Goal: Task Accomplishment & Management: Use online tool/utility

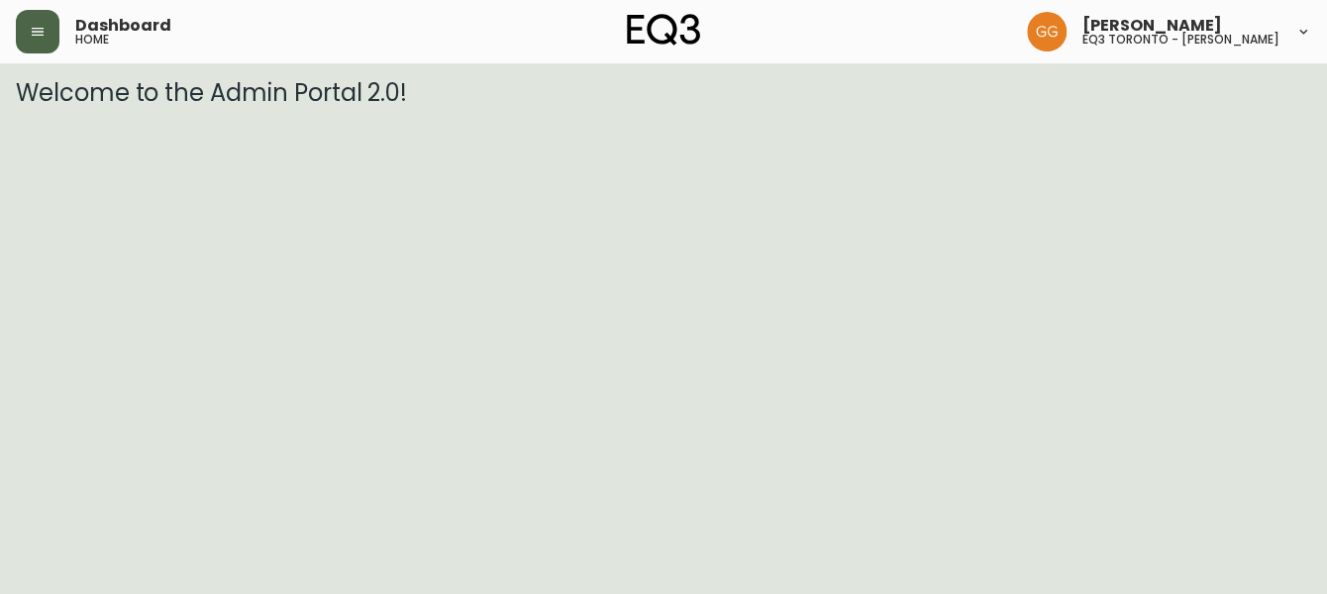
click at [54, 22] on button "button" at bounding box center [38, 32] width 44 height 44
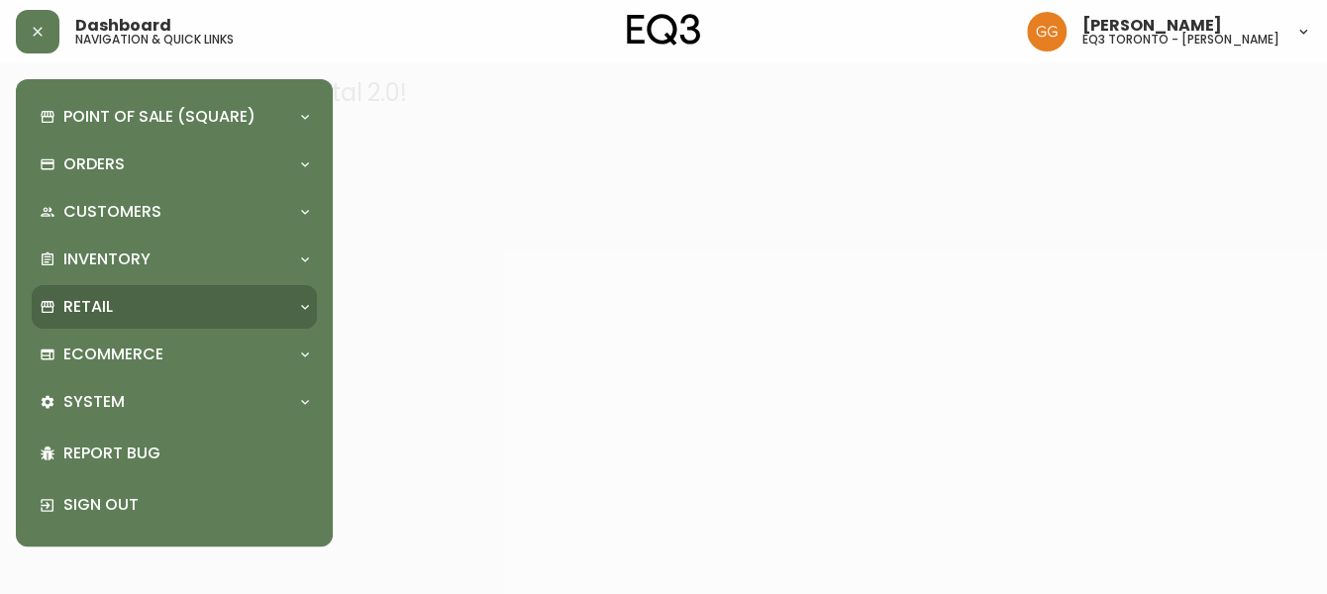
click at [108, 296] on p "Retail" at bounding box center [88, 307] width 50 height 22
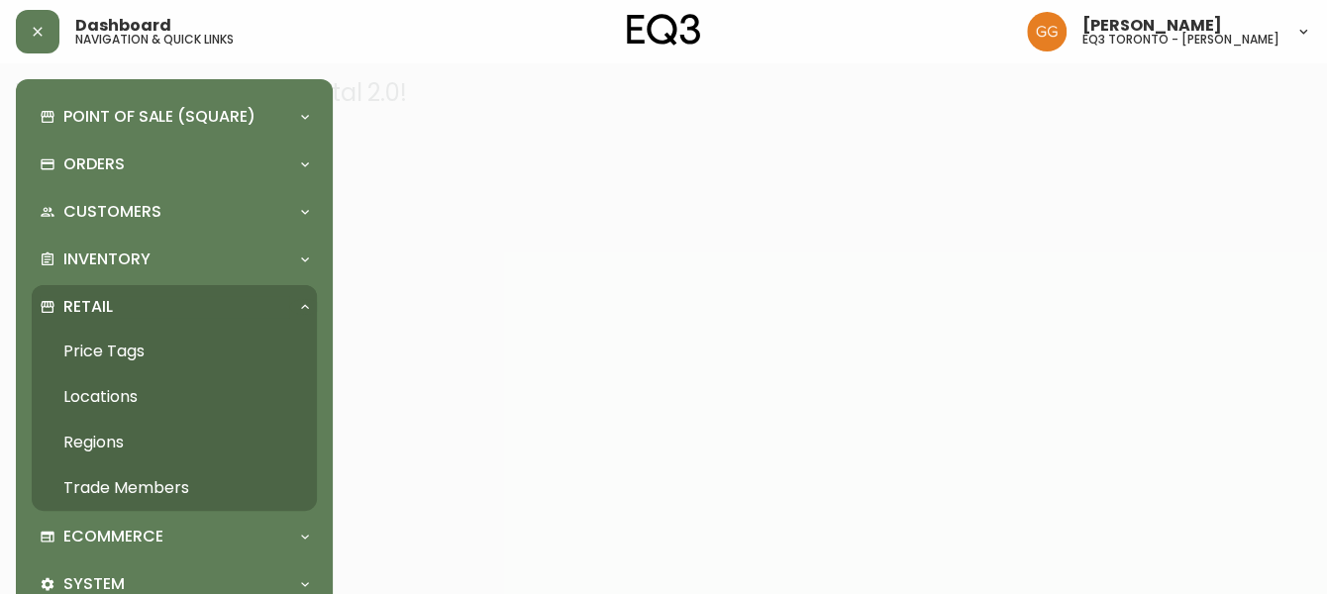
click at [133, 344] on link "Price Tags" at bounding box center [174, 352] width 285 height 46
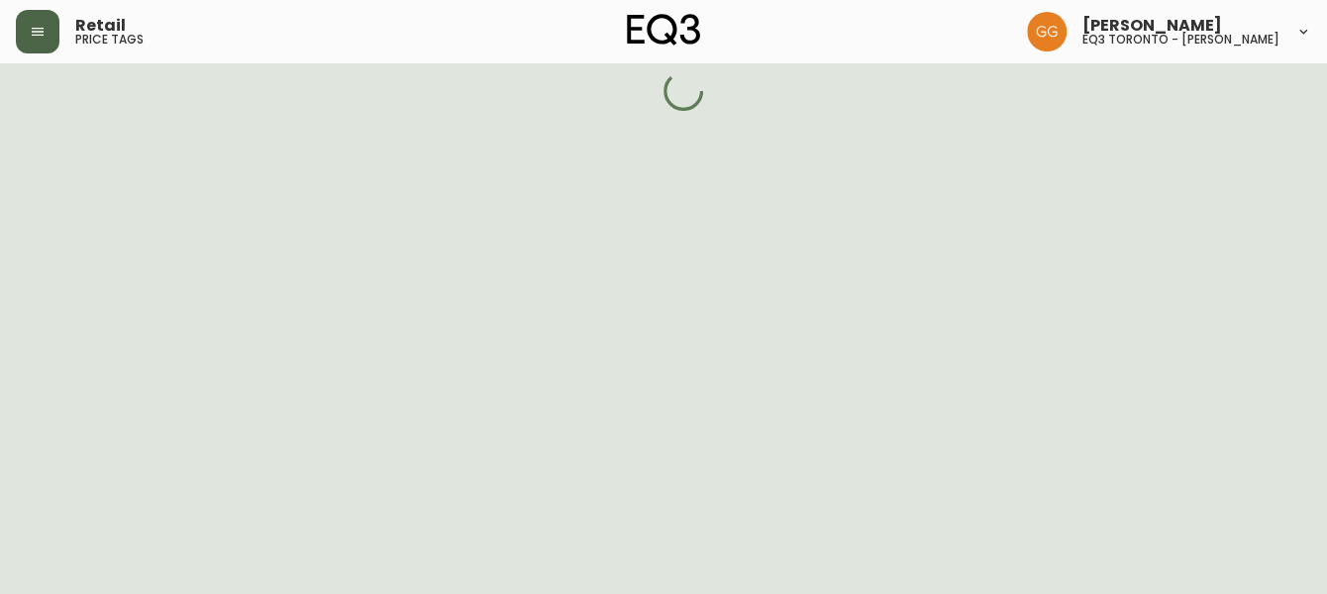
click at [40, 39] on button "button" at bounding box center [38, 32] width 44 height 44
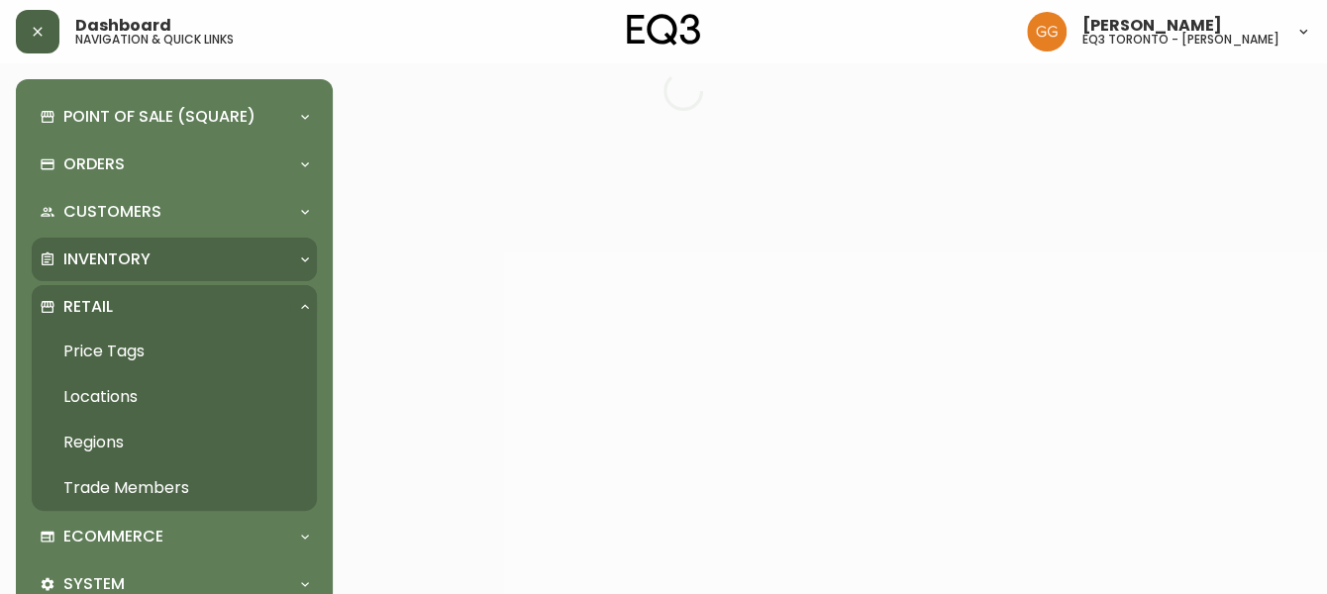
click at [132, 267] on p "Inventory" at bounding box center [106, 260] width 87 height 22
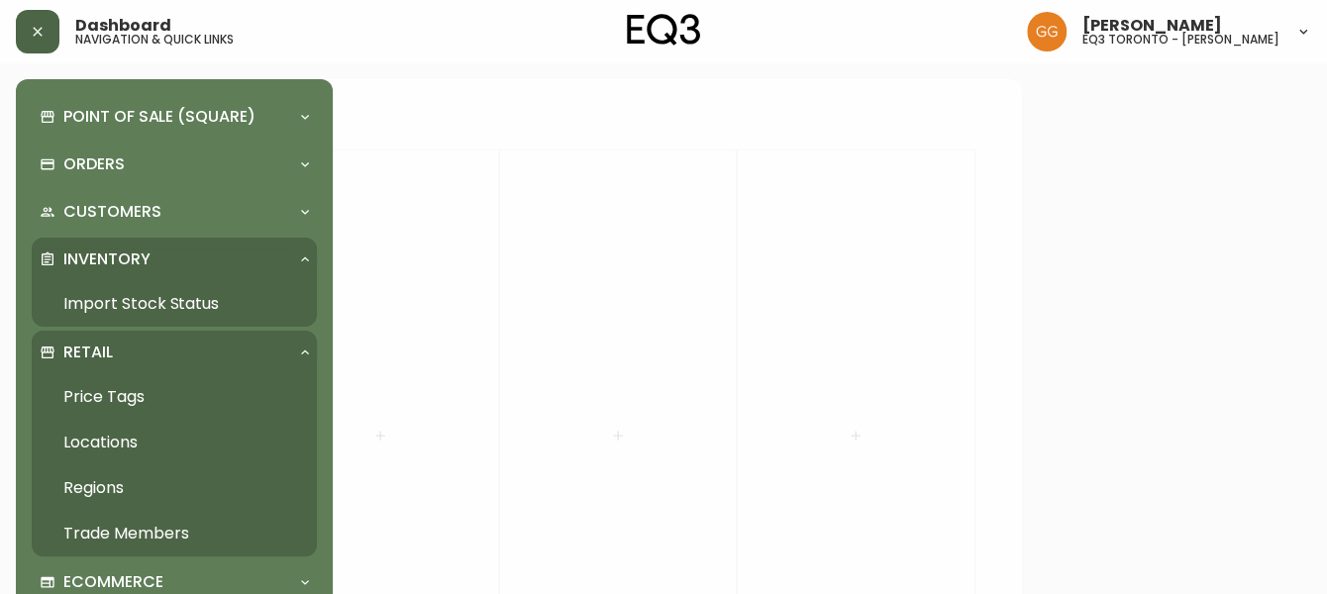
click at [144, 302] on link "Import Stock Status" at bounding box center [174, 304] width 285 height 46
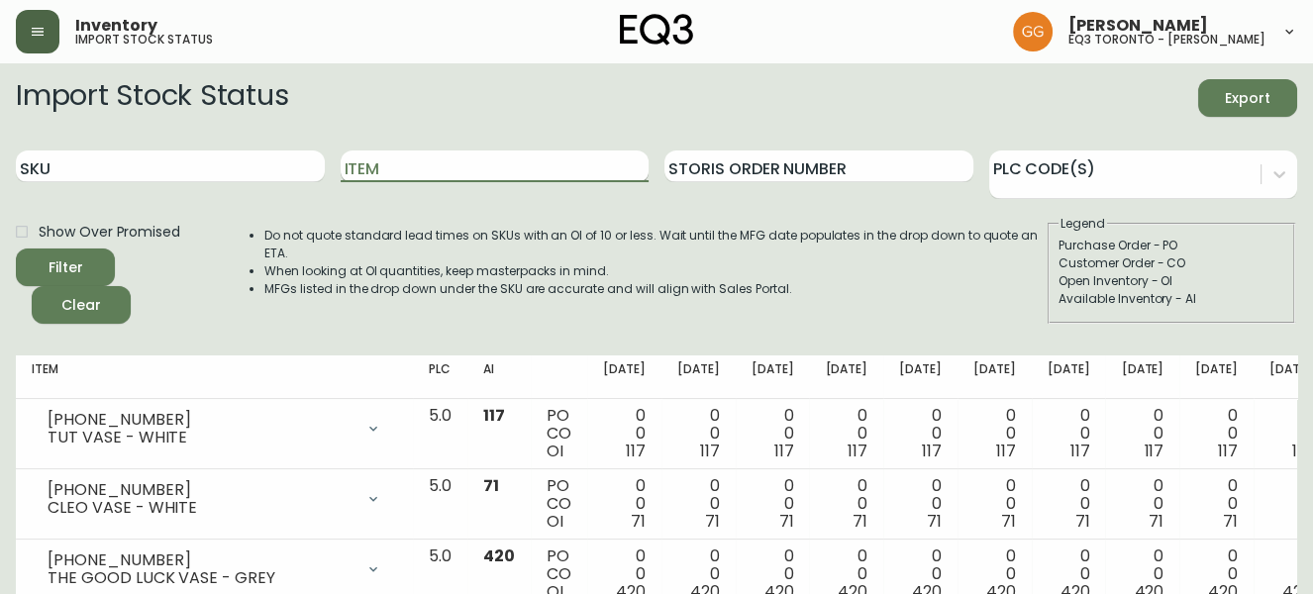
click at [374, 162] on input "Item" at bounding box center [495, 167] width 309 height 32
paste input "[PHONE_NUMBER]"
type input "[PHONE_NUMBER]"
click at [16, 249] on button "Filter" at bounding box center [65, 268] width 99 height 38
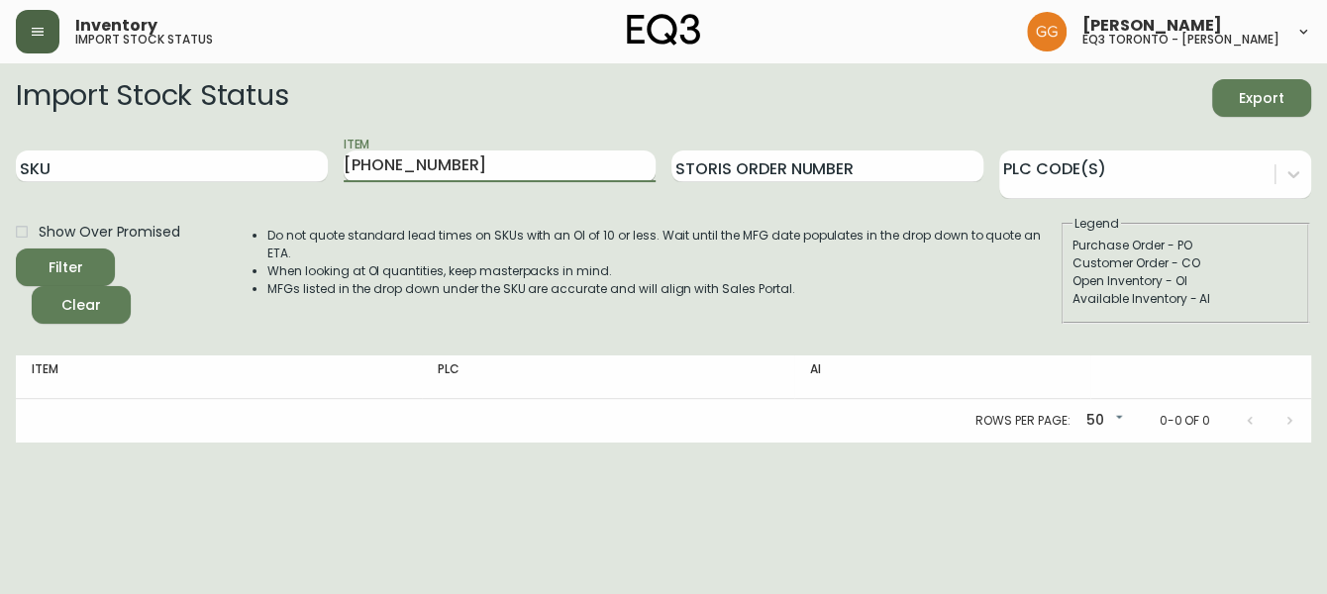
click at [525, 167] on input "[PHONE_NUMBER]" at bounding box center [500, 167] width 312 height 32
drag, startPoint x: 1080, startPoint y: 129, endPoint x: 1054, endPoint y: 34, distance: 98.5
click at [1080, 129] on form "Import Stock Status Export SKU Item [PHONE_NUMBER] Storis Order Number PLC Code…" at bounding box center [663, 201] width 1295 height 245
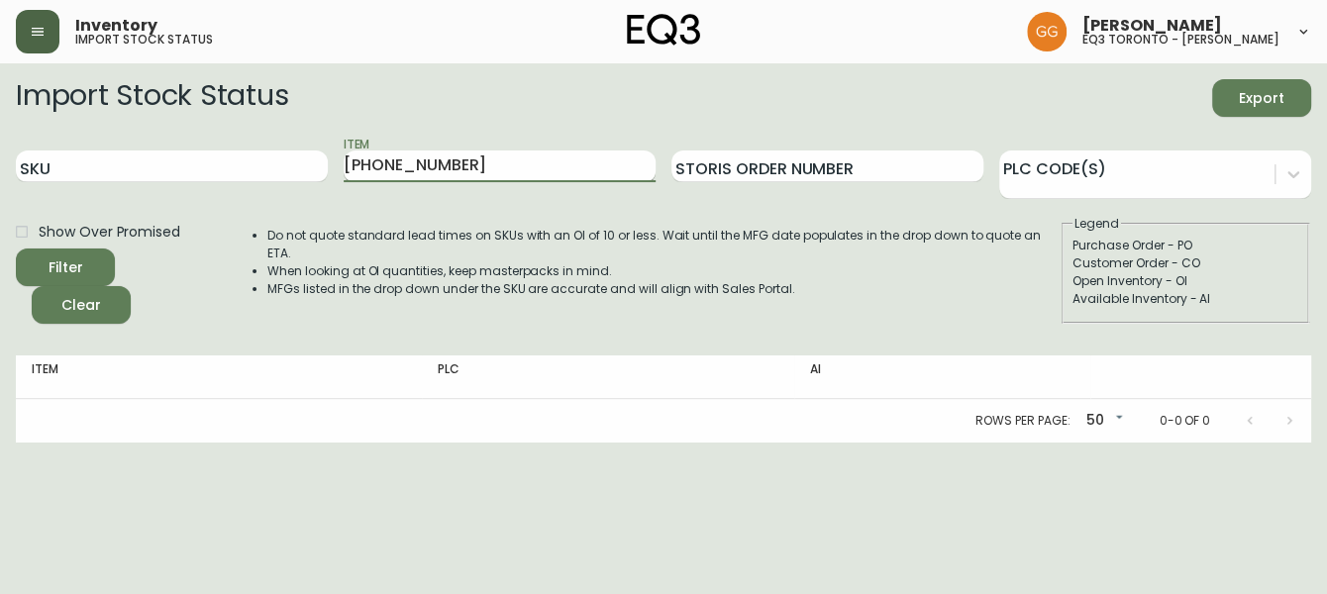
click at [545, 160] on input "[PHONE_NUMBER]" at bounding box center [500, 167] width 312 height 32
paste input "[PHONE_NUMBER]"
type input "[PHONE_NUMBER]"
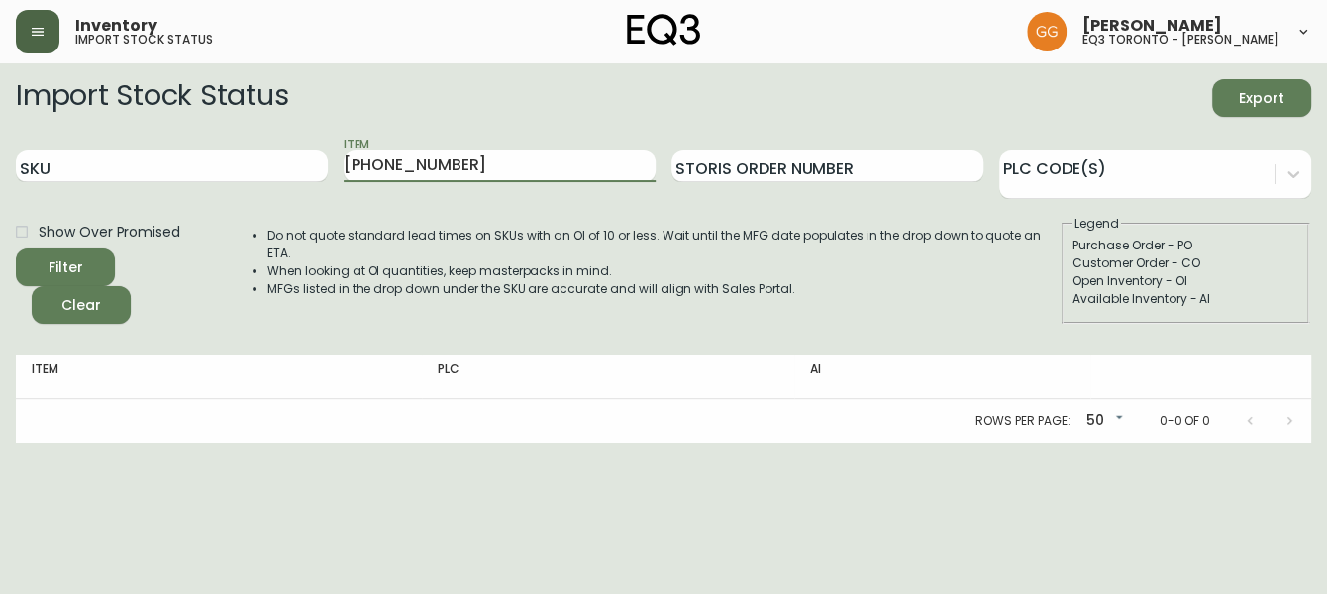
click at [16, 249] on button "Filter" at bounding box center [65, 268] width 99 height 38
click at [515, 175] on input "[PHONE_NUMBER]" at bounding box center [500, 167] width 312 height 32
drag, startPoint x: 27, startPoint y: 481, endPoint x: 48, endPoint y: 454, distance: 34.7
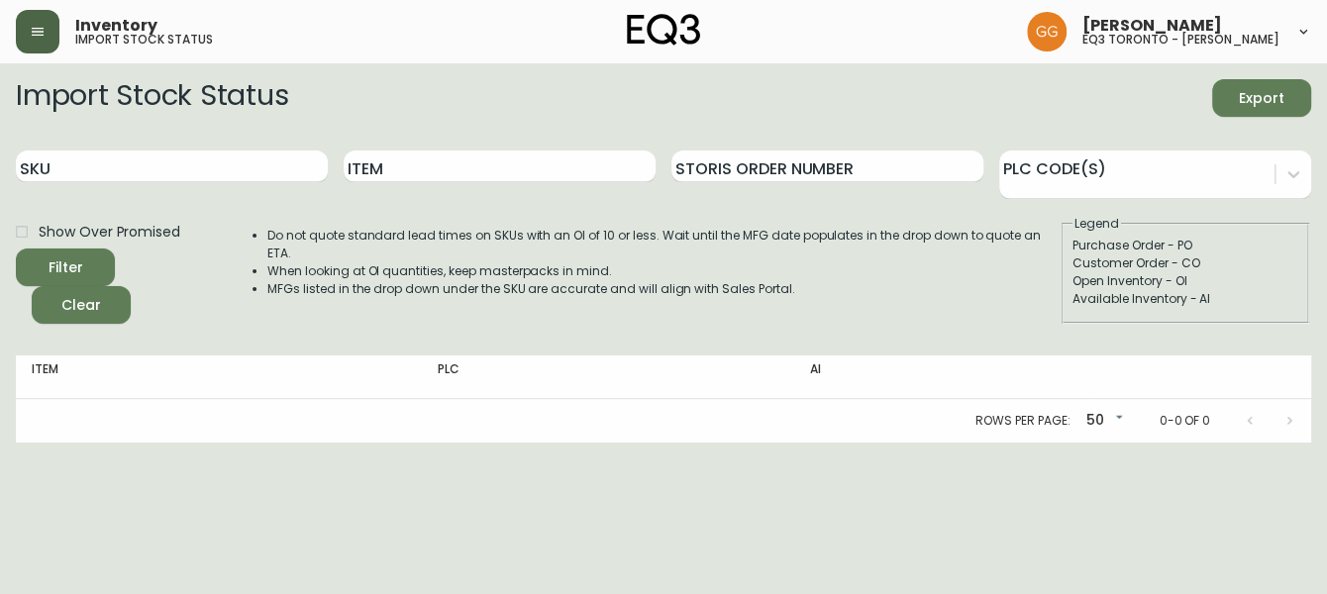
click at [27, 443] on html "Inventory import stock status [PERSON_NAME] eq3 toronto - [PERSON_NAME] Import …" at bounding box center [663, 221] width 1327 height 443
drag, startPoint x: 522, startPoint y: 20, endPoint x: 549, endPoint y: 1, distance: 32.7
click at [522, 20] on div "Inventory import stock status [PERSON_NAME] eq3 [GEOGRAPHIC_DATA] - [PERSON_NAM…" at bounding box center [663, 31] width 1295 height 63
drag, startPoint x: 51, startPoint y: 521, endPoint x: 84, endPoint y: 464, distance: 66.6
click at [51, 443] on html "Inventory import stock status [PERSON_NAME] eq3 toronto - [PERSON_NAME] Import …" at bounding box center [663, 221] width 1327 height 443
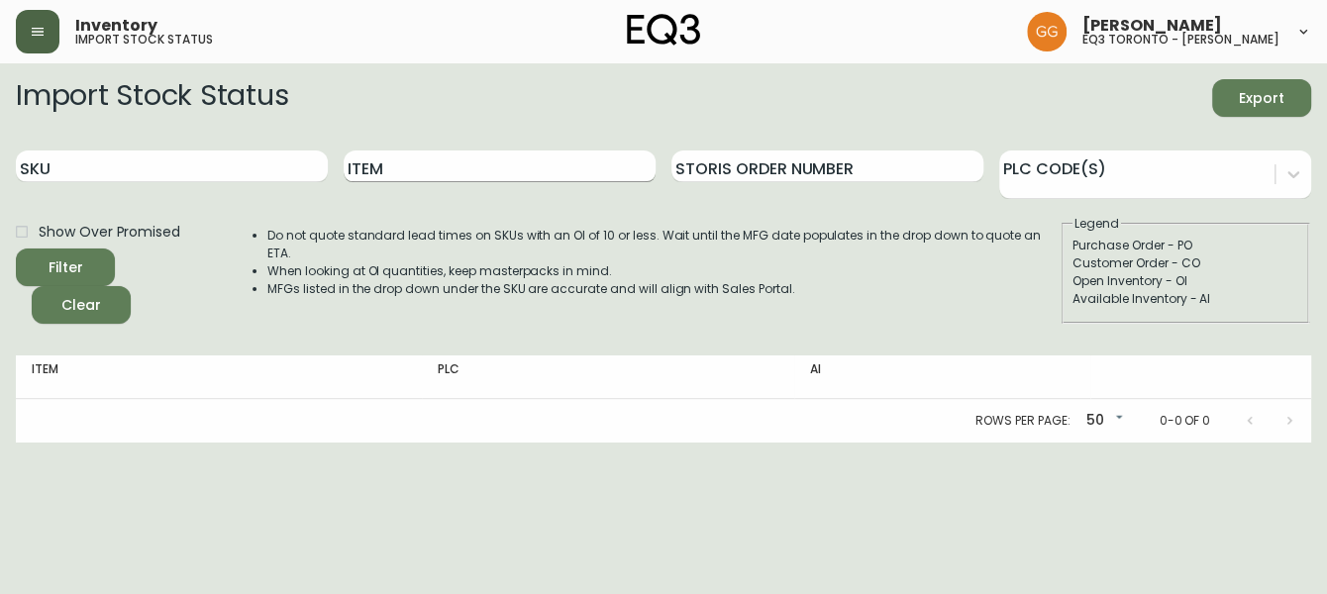
click at [477, 153] on input "Item" at bounding box center [500, 167] width 312 height 32
type input "DEW"
click at [16, 249] on button "Filter" at bounding box center [65, 268] width 99 height 38
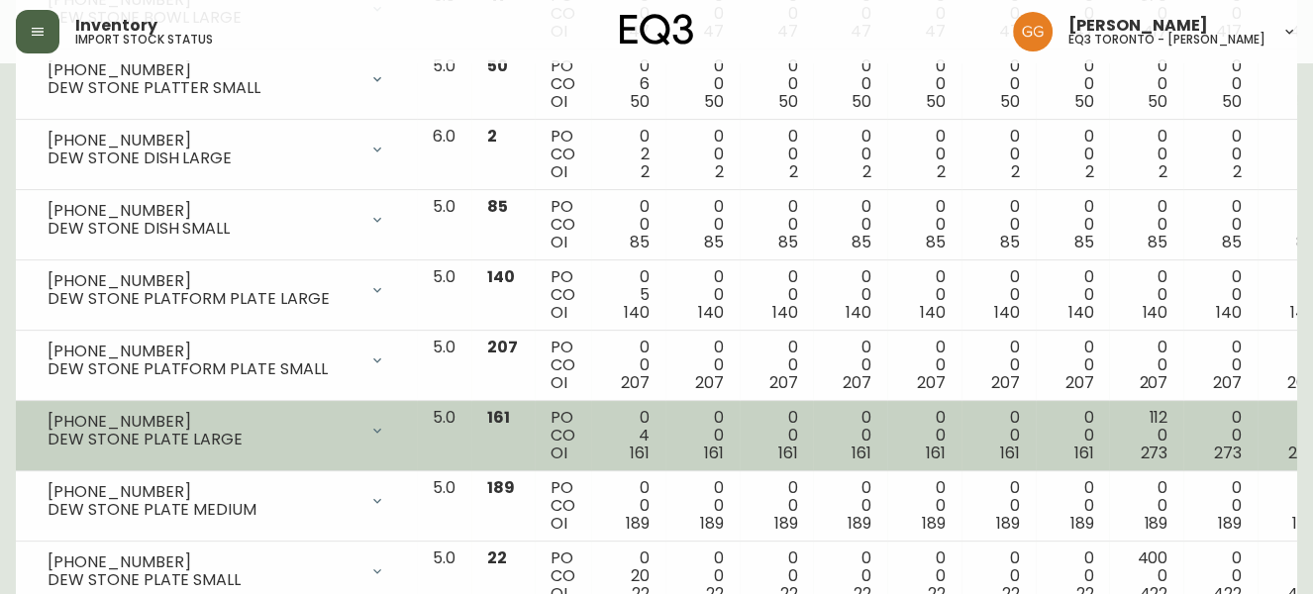
scroll to position [702, 0]
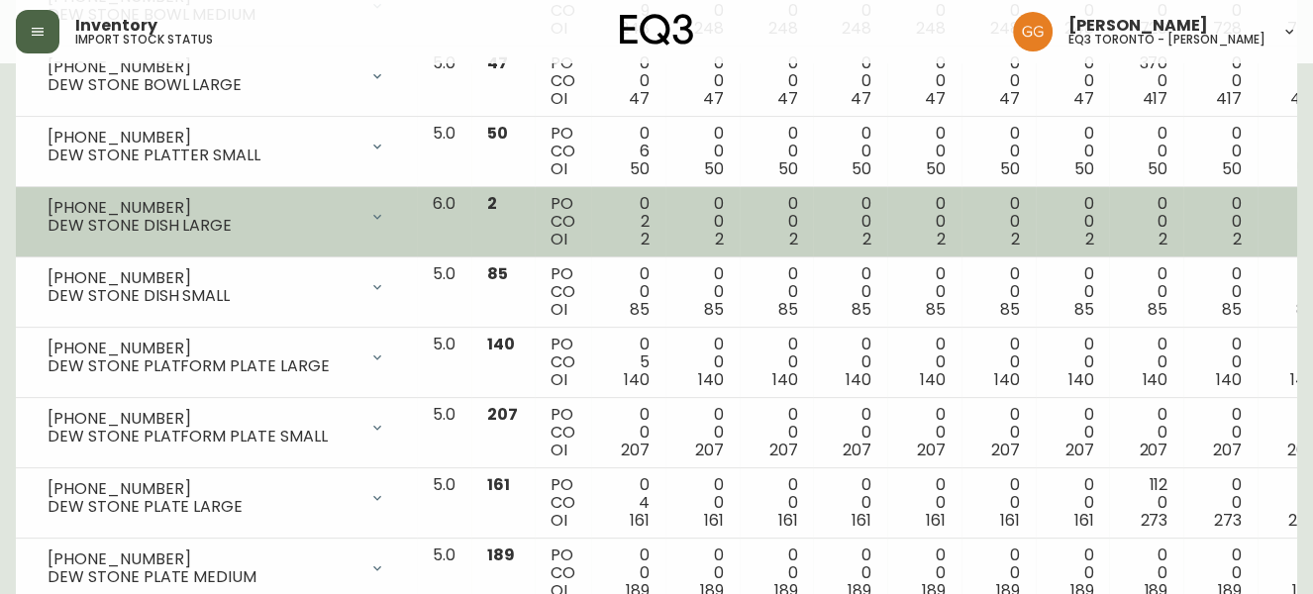
scroll to position [523, 0]
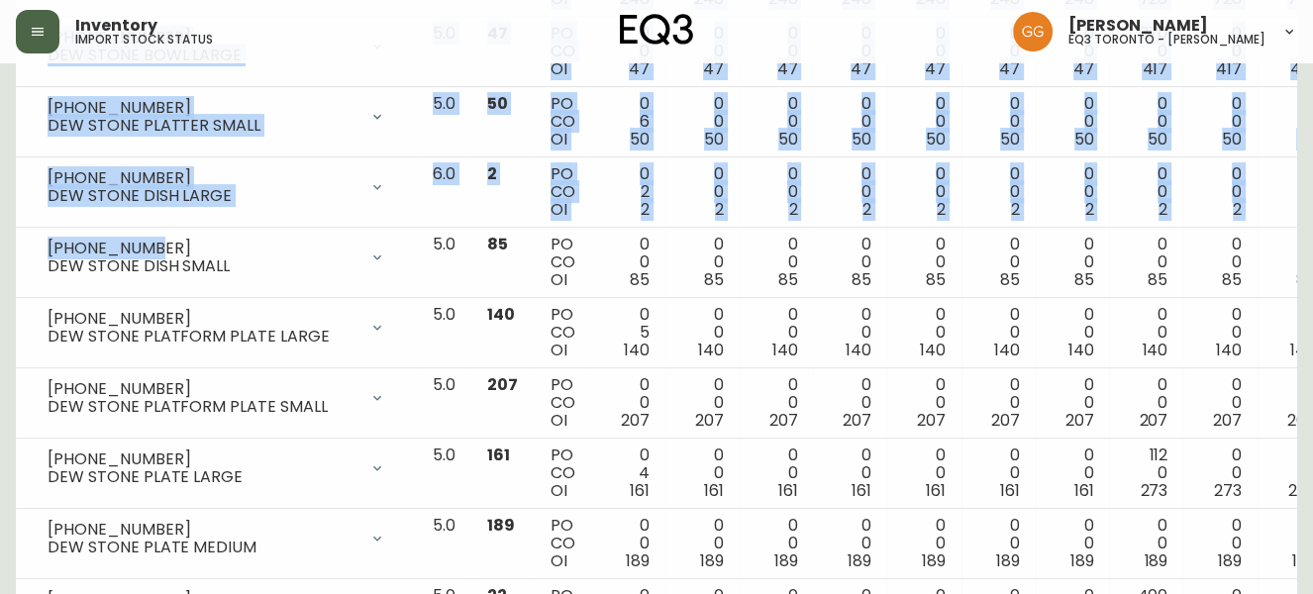
drag, startPoint x: 157, startPoint y: 242, endPoint x: 4, endPoint y: 240, distance: 153.5
click at [4, 240] on main "Import Stock Status Export SKU Item DEW Storis Order Number PLC Code(s) Show Ov…" at bounding box center [656, 151] width 1313 height 1223
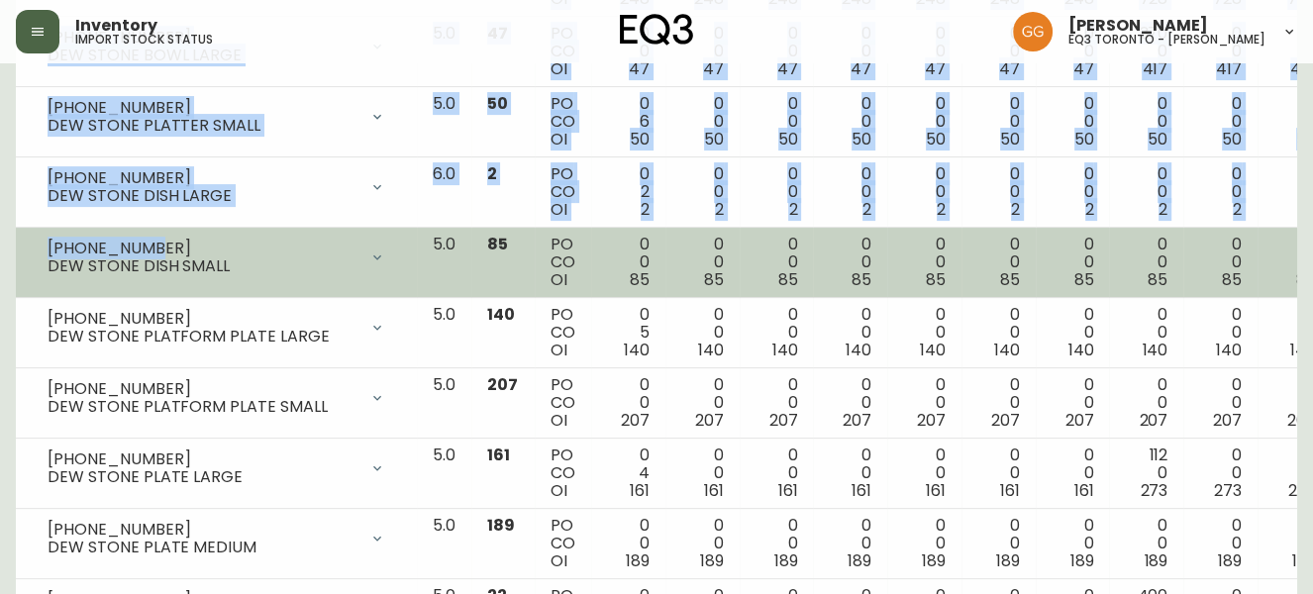
click at [291, 254] on div "[PHONE_NUMBER]" at bounding box center [203, 249] width 310 height 18
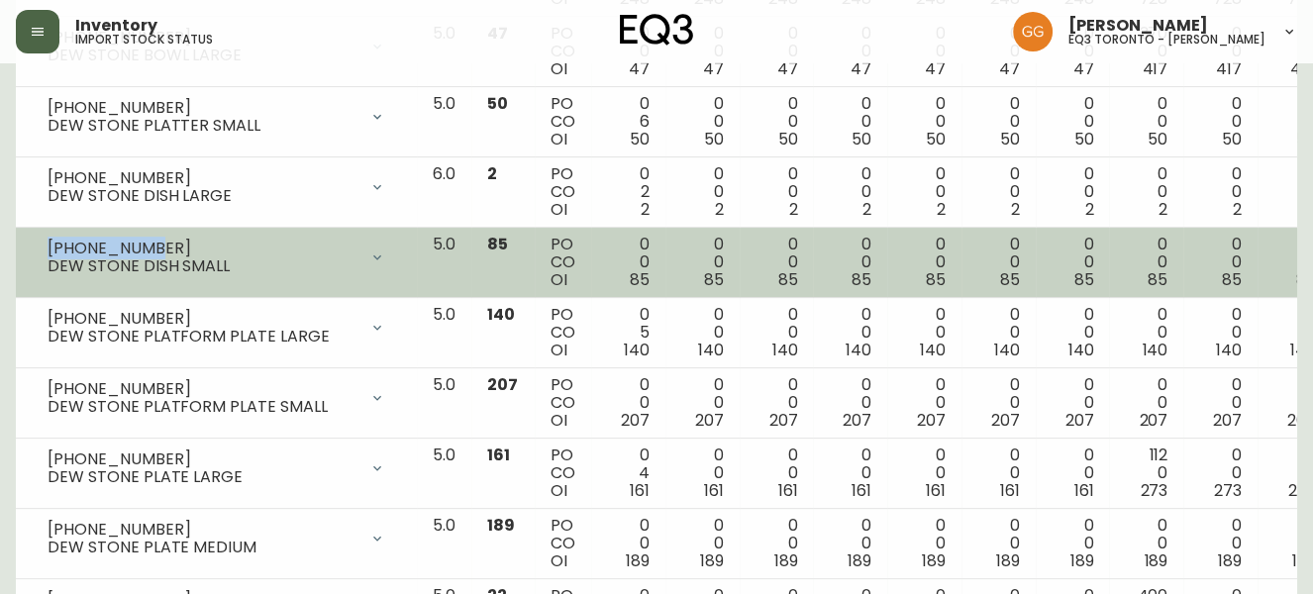
drag, startPoint x: 163, startPoint y: 245, endPoint x: 39, endPoint y: 245, distance: 124.8
click at [39, 245] on div "[PHONE_NUMBER] DEW STONE DISH SMALL" at bounding box center [216, 258] width 369 height 44
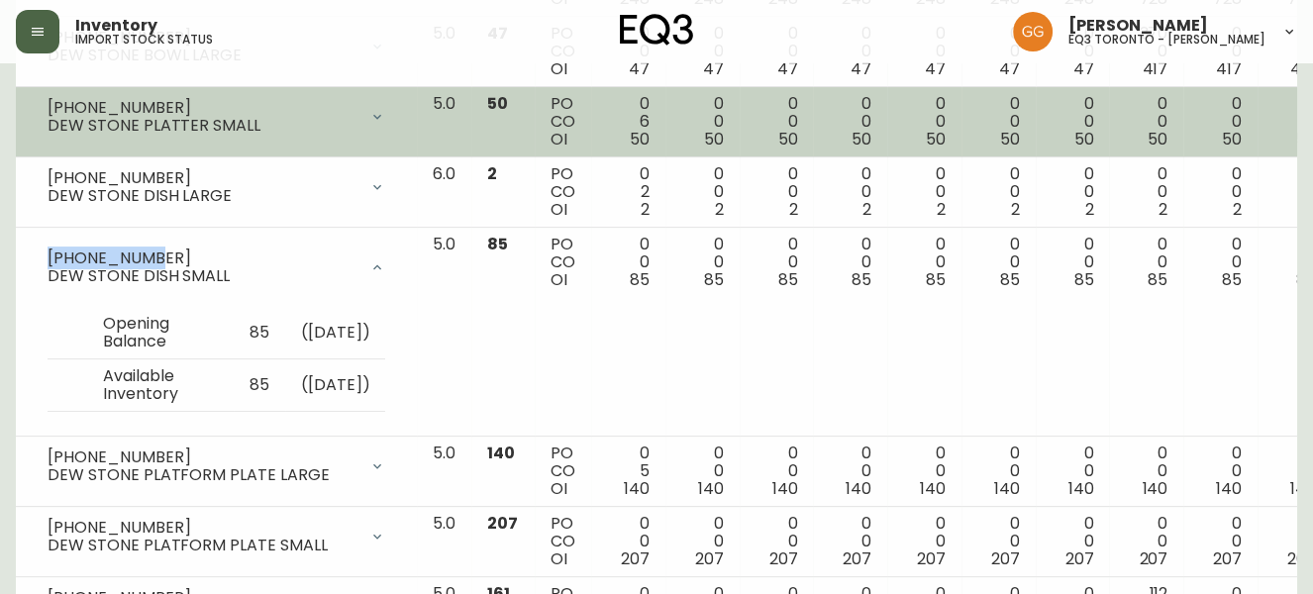
copy div "[PHONE_NUMBER]"
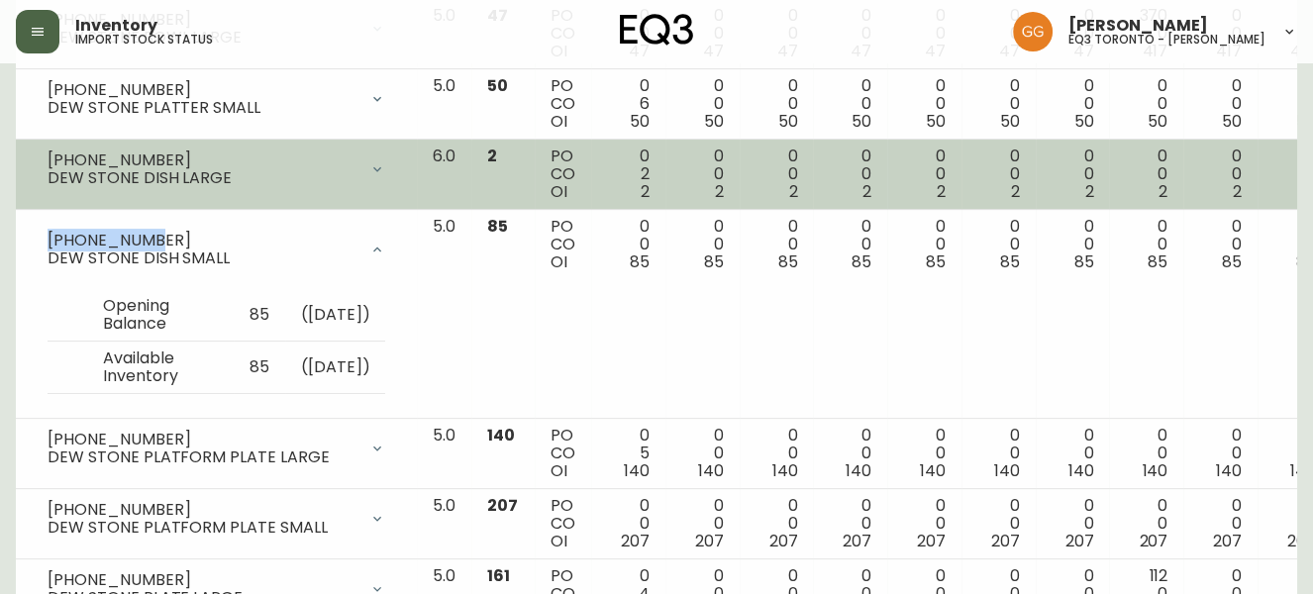
scroll to position [551, 0]
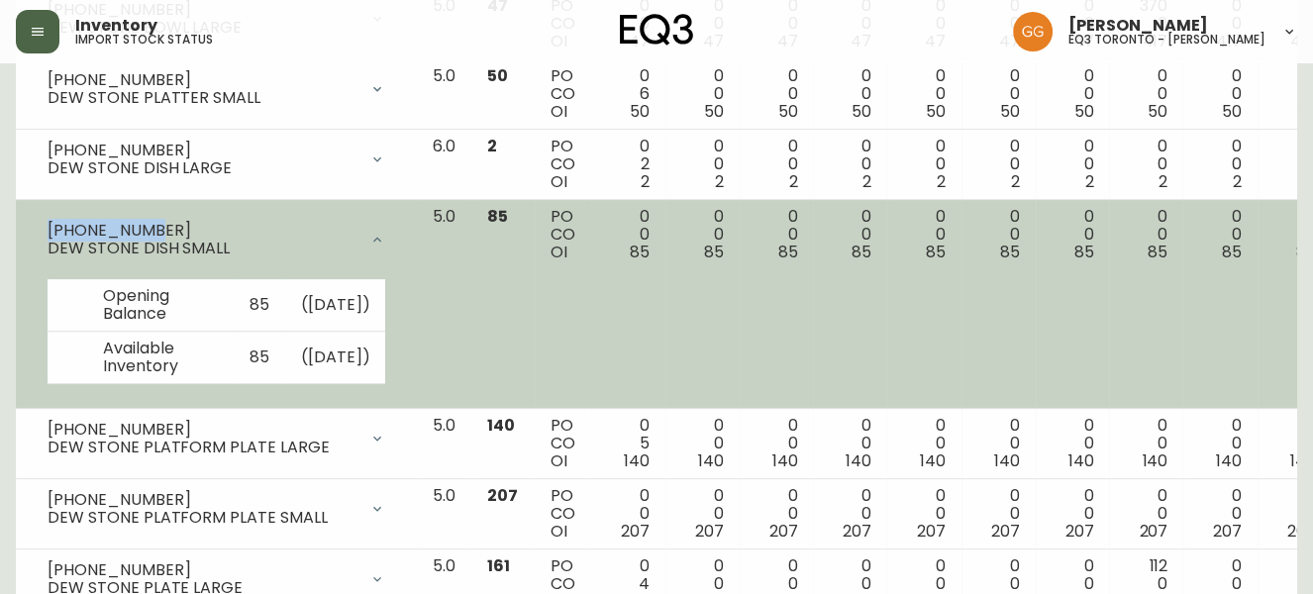
click at [358, 251] on div at bounding box center [378, 240] width 40 height 40
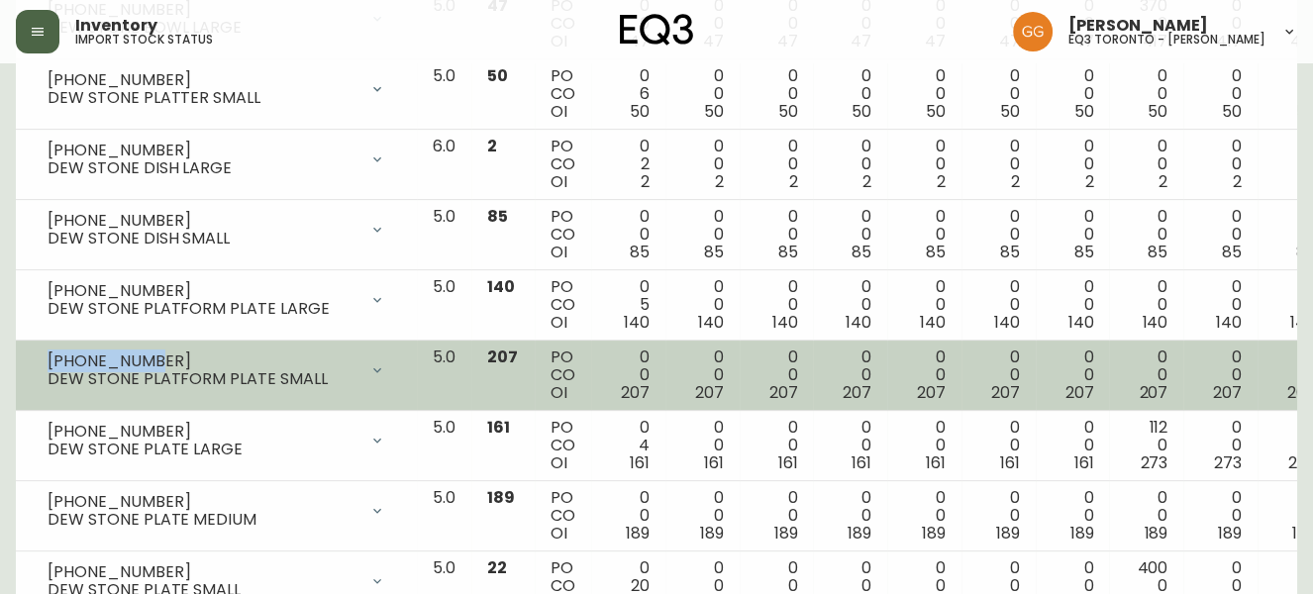
drag, startPoint x: 145, startPoint y: 352, endPoint x: 40, endPoint y: 358, distance: 105.2
click at [40, 358] on div "[PHONE_NUMBER] DEW STONE PLATFORM PLATE SMALL" at bounding box center [216, 371] width 369 height 44
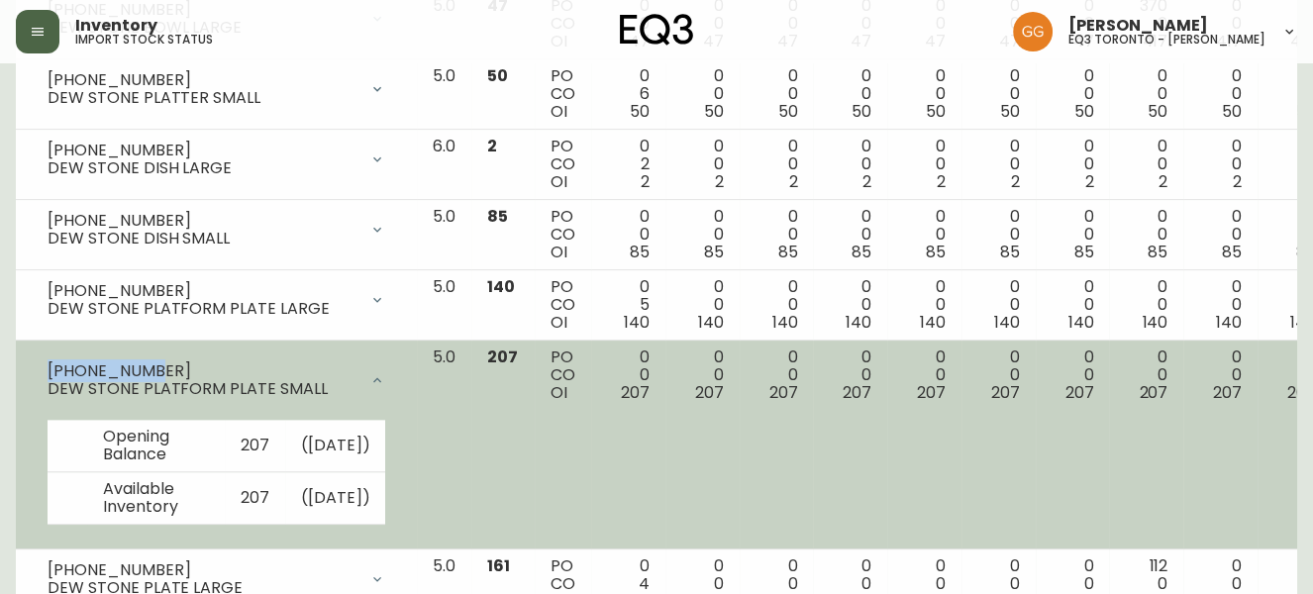
copy div "[PHONE_NUMBER]"
click at [18, 454] on td "[PHONE_NUMBER] DEW STONE PLATFORM PLATE SMALL Opening Balance 207 ( [DATE] ) Av…" at bounding box center [216, 445] width 401 height 209
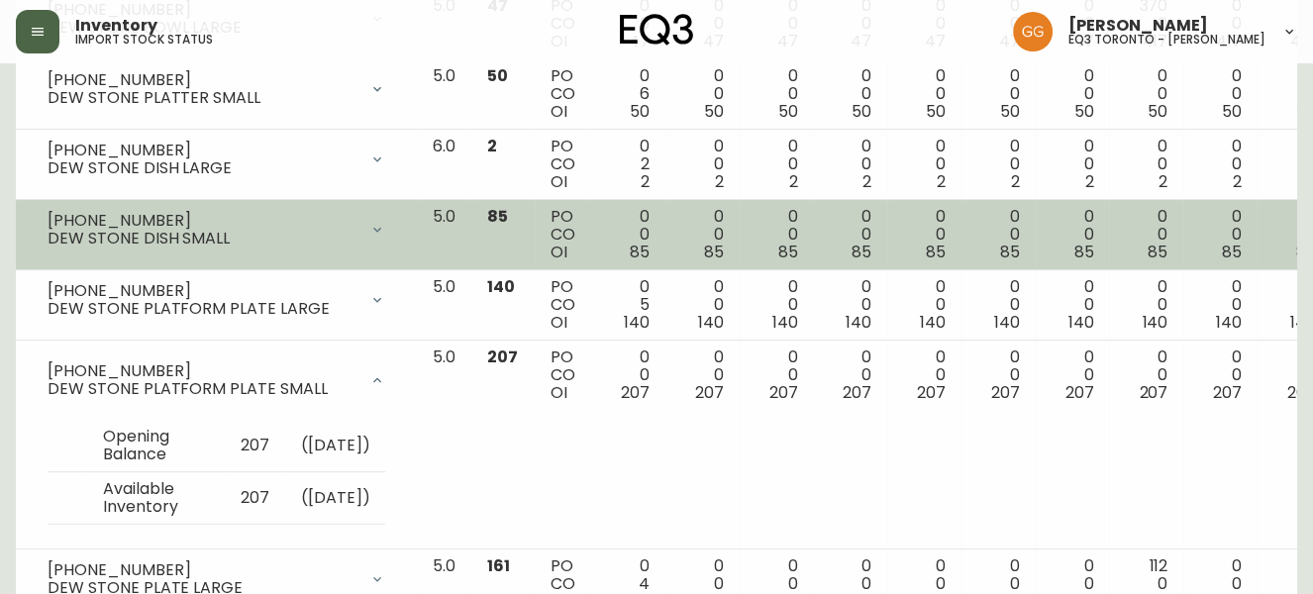
click at [261, 238] on div "DEW STONE DISH SMALL" at bounding box center [203, 239] width 310 height 18
drag, startPoint x: 153, startPoint y: 213, endPoint x: 36, endPoint y: 213, distance: 116.9
click at [36, 213] on div "[PHONE_NUMBER] DEW STONE DISH SMALL" at bounding box center [216, 230] width 369 height 44
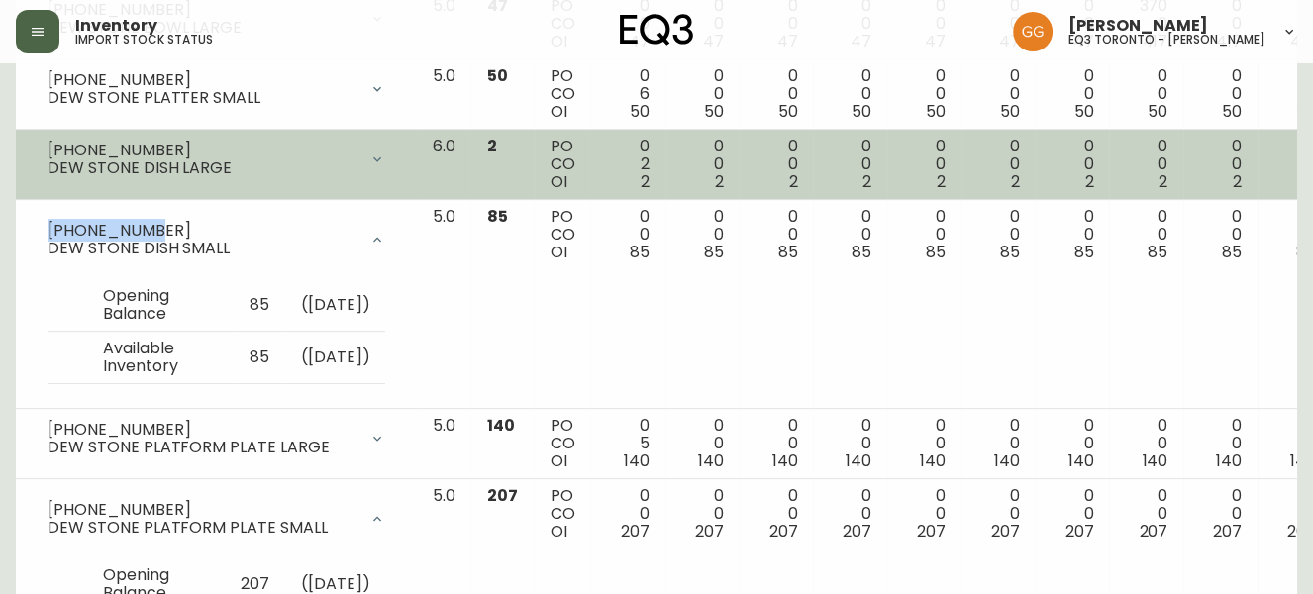
copy div "[PHONE_NUMBER]"
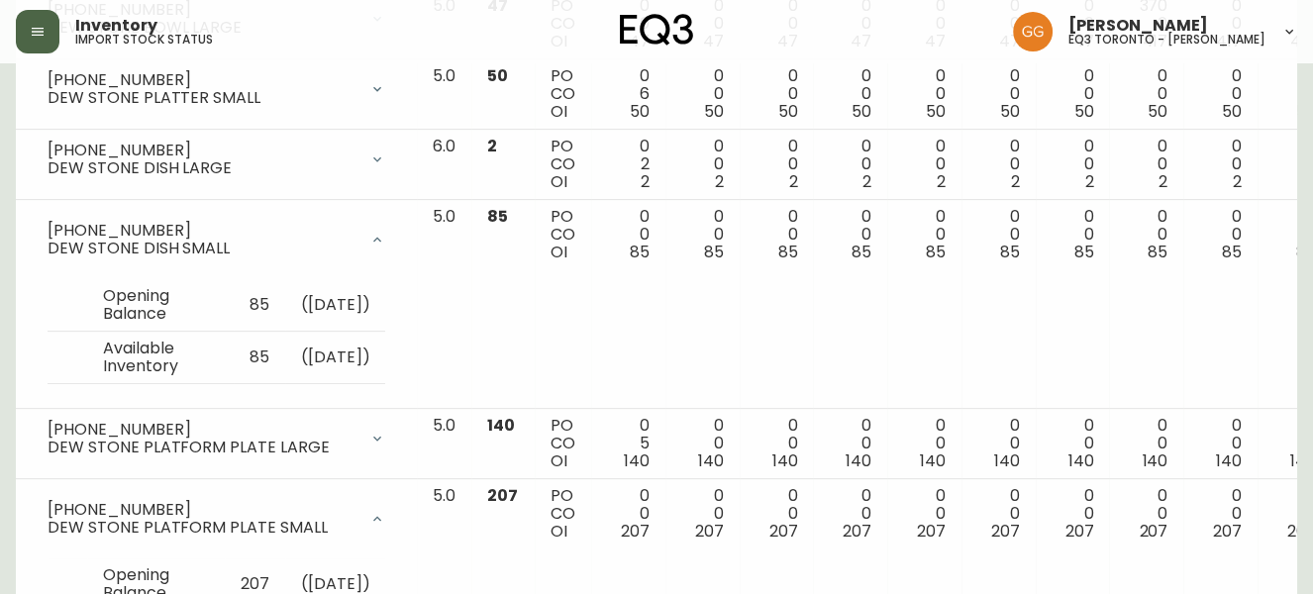
click at [0, 382] on main "Import Stock Status Export SKU Item DEW Storis Order Number PLC Code(s) Show Ov…" at bounding box center [656, 263] width 1313 height 1501
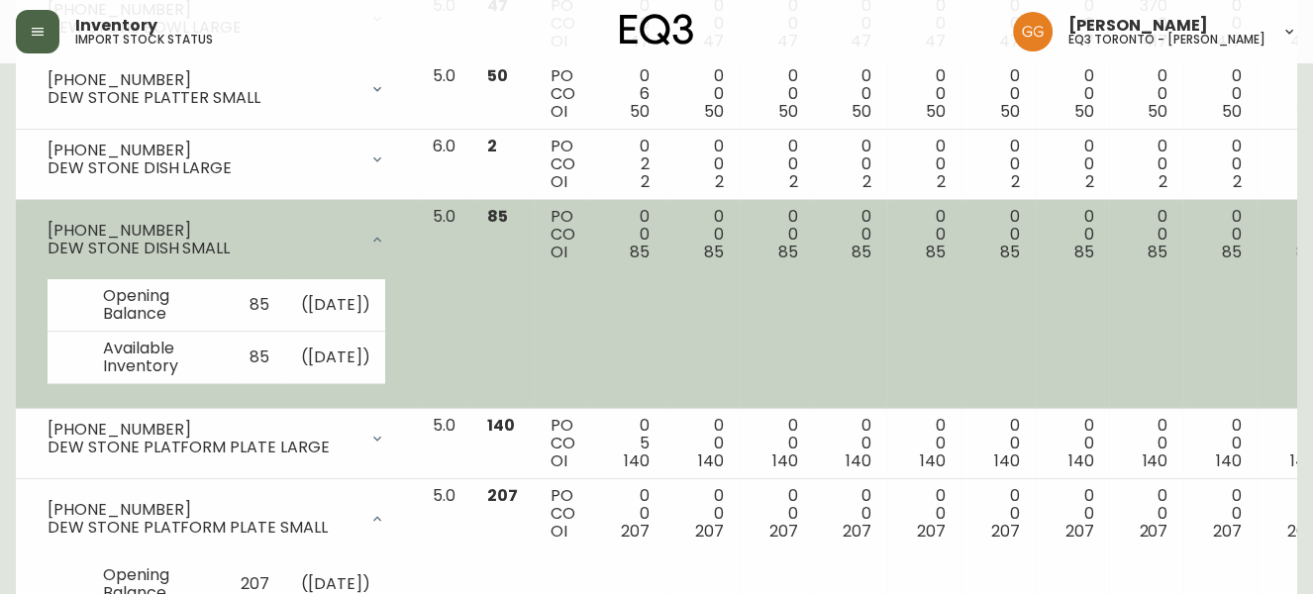
click at [369, 235] on icon at bounding box center [377, 240] width 16 height 16
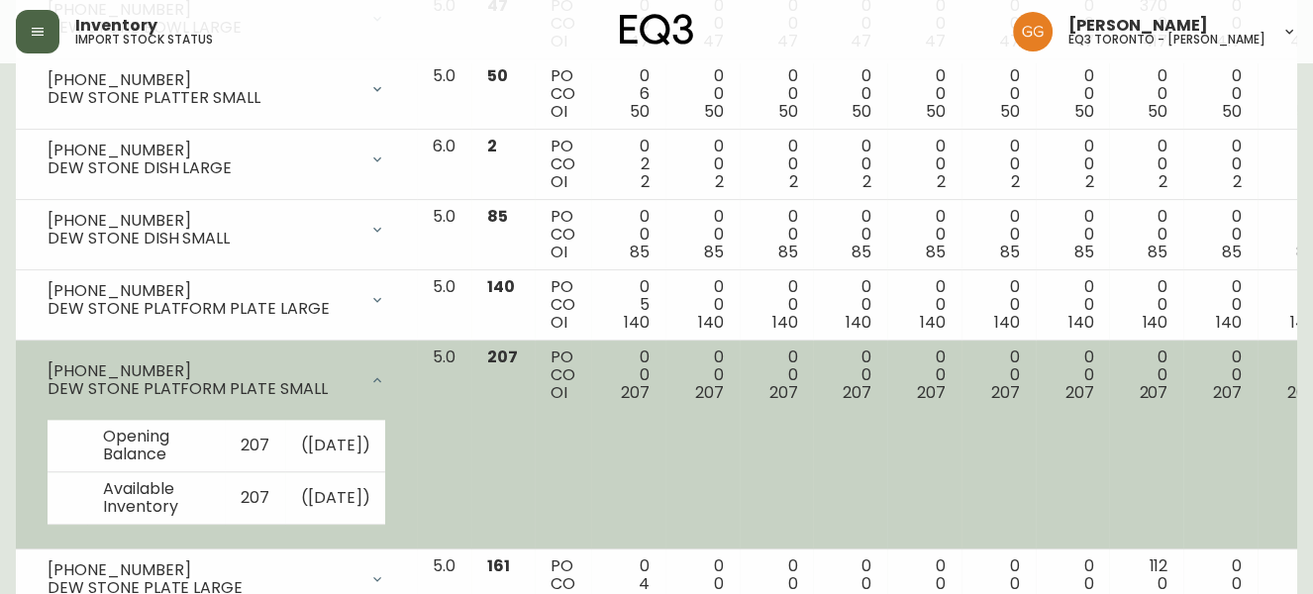
click at [373, 377] on icon at bounding box center [377, 379] width 8 height 5
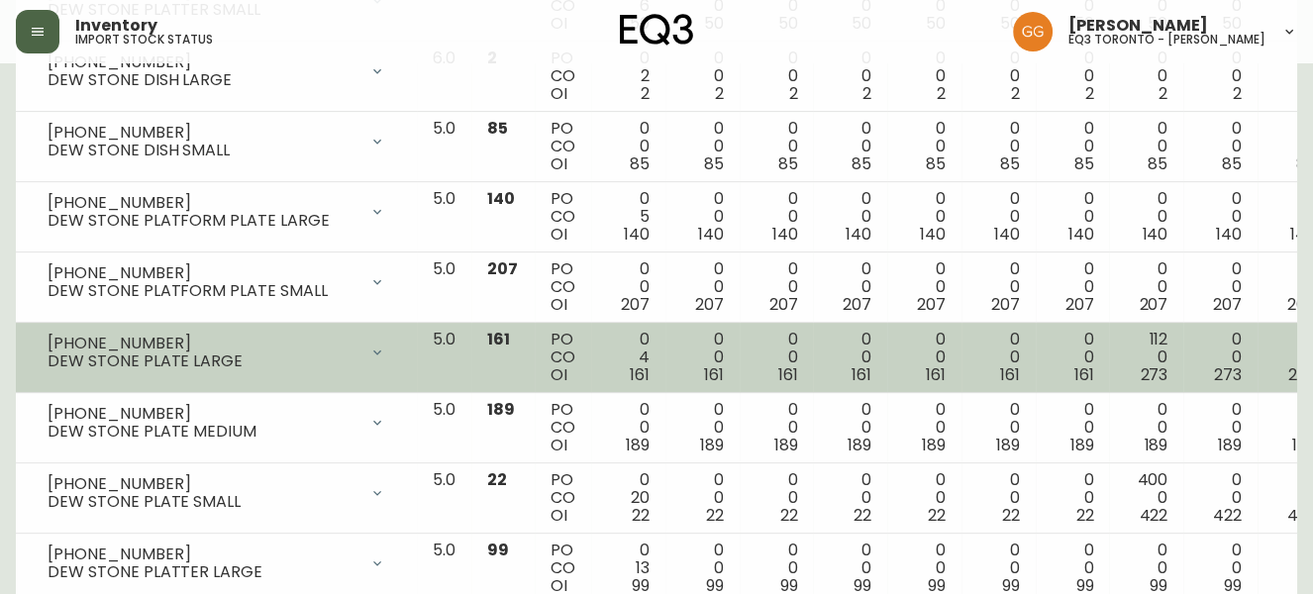
scroll to position [702, 0]
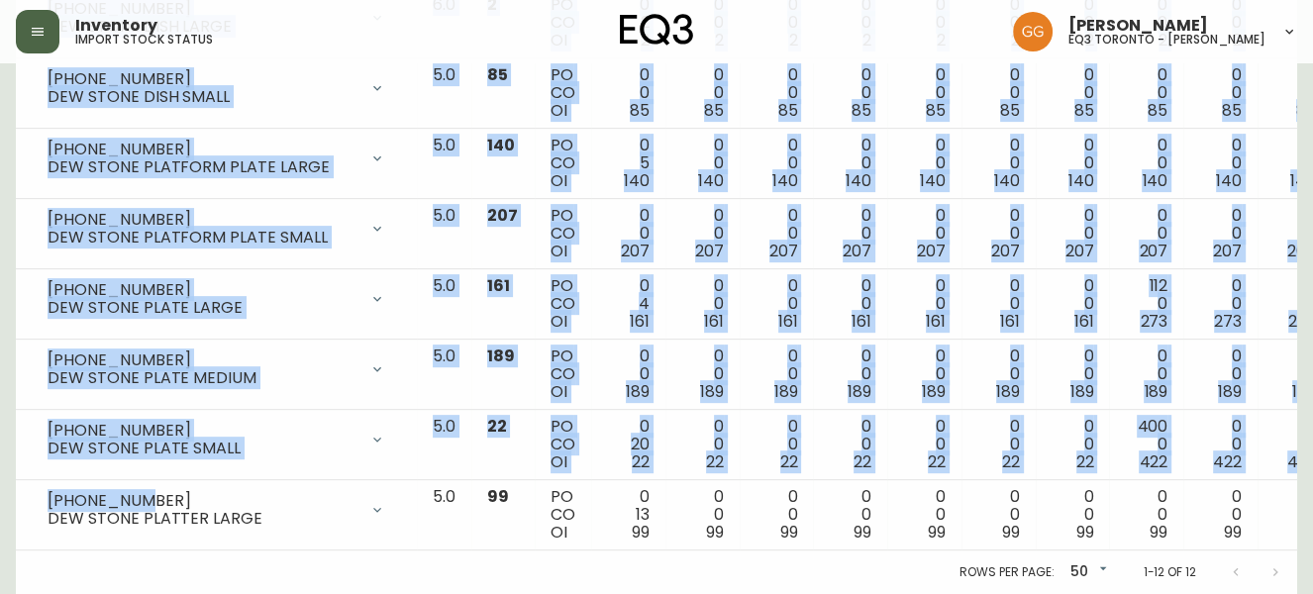
drag, startPoint x: 140, startPoint y: 484, endPoint x: 13, endPoint y: 484, distance: 126.8
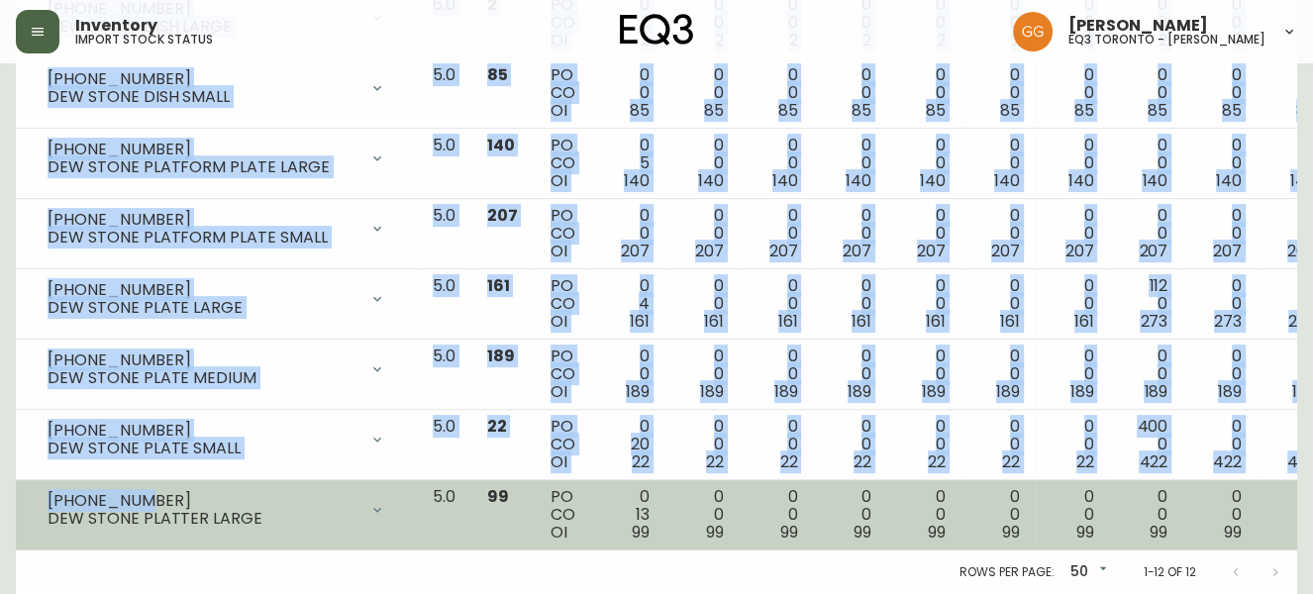
click at [290, 492] on div "[PHONE_NUMBER]" at bounding box center [203, 501] width 310 height 18
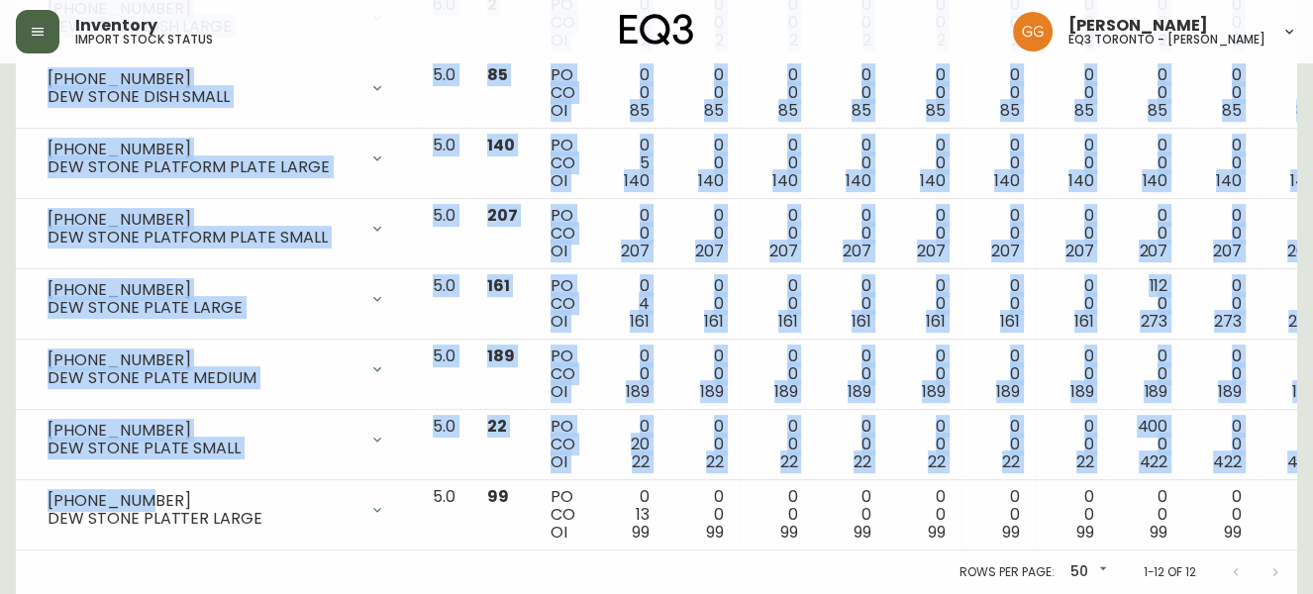
drag, startPoint x: 114, startPoint y: 475, endPoint x: -12, endPoint y: 468, distance: 126.0
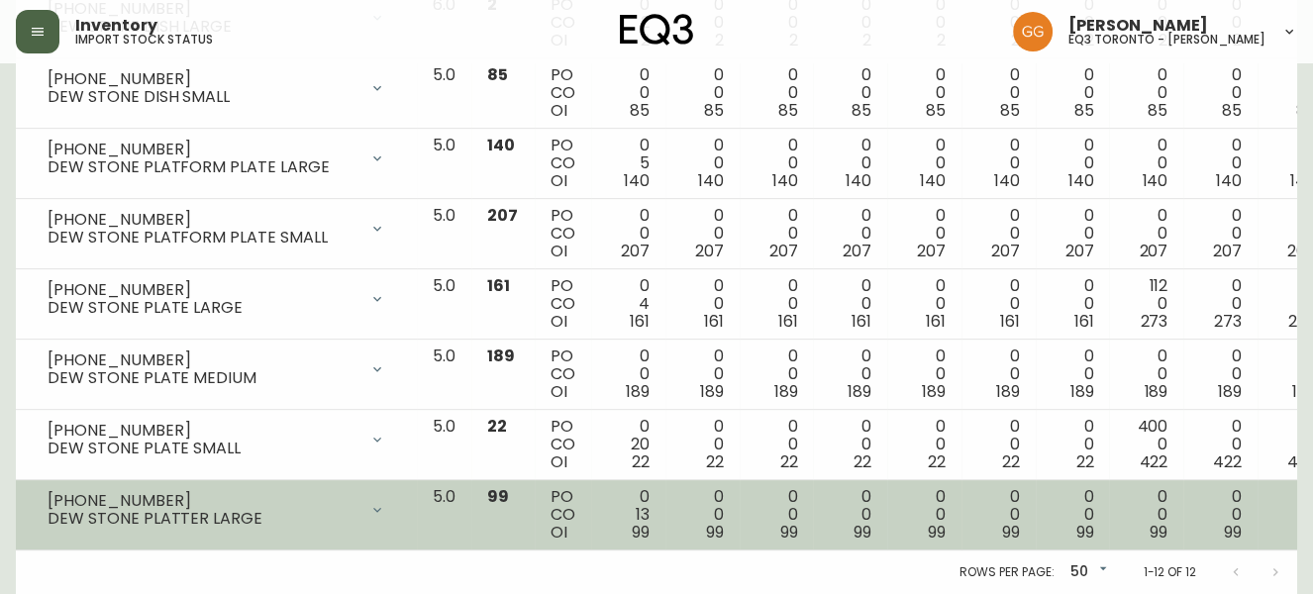
click at [176, 510] on div "DEW STONE PLATTER LARGE" at bounding box center [203, 519] width 310 height 18
drag, startPoint x: 148, startPoint y: 482, endPoint x: 47, endPoint y: 475, distance: 101.3
click at [47, 488] on div "[PHONE_NUMBER] DEW STONE PLATTER LARGE" at bounding box center [216, 510] width 369 height 44
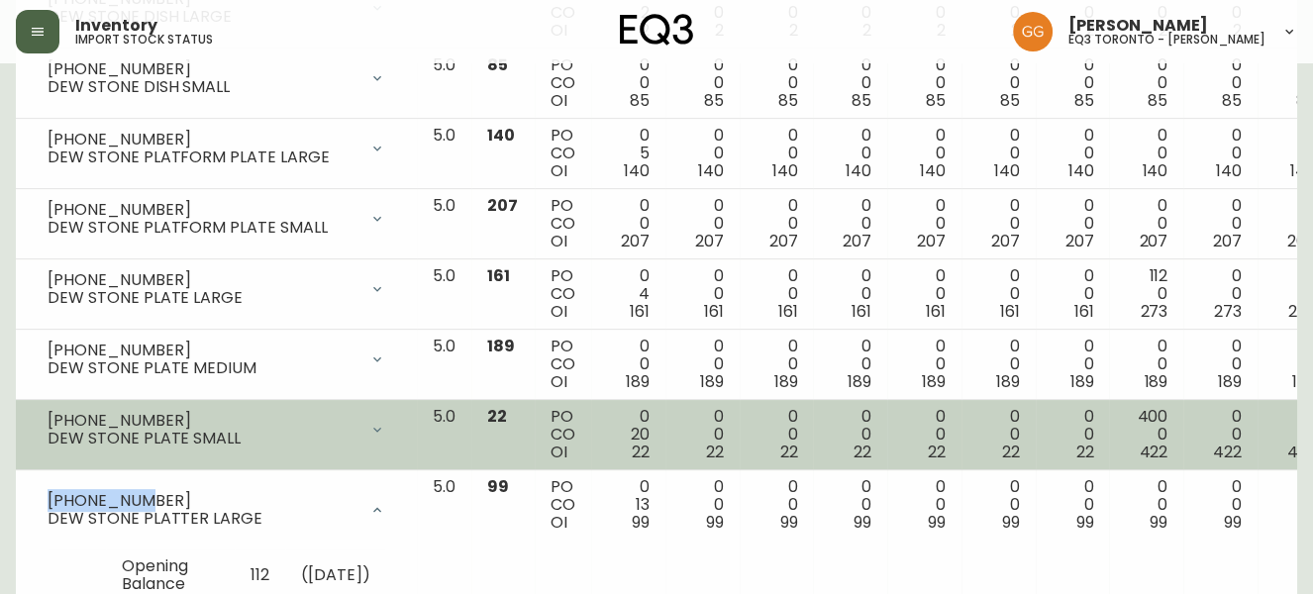
copy div "[PHONE_NUMBER]"
